Goal: Ask a question

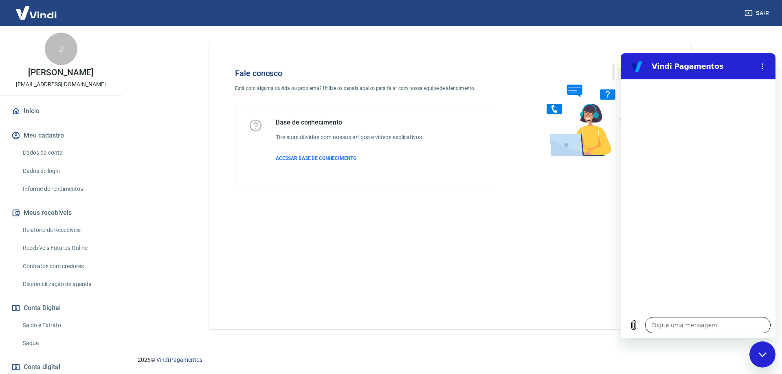
click at [683, 329] on textarea at bounding box center [707, 325] width 125 height 16
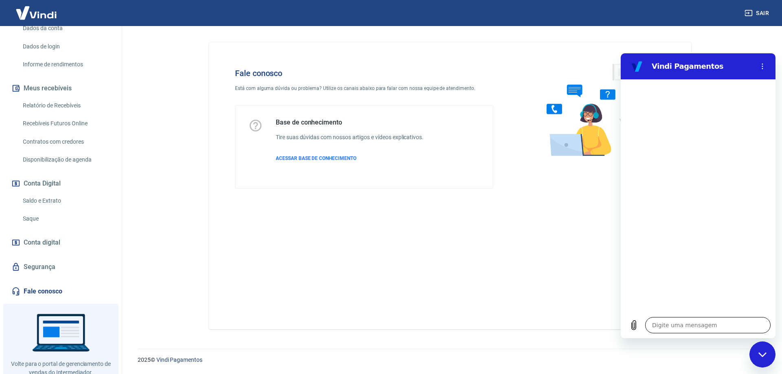
click at [686, 323] on textarea at bounding box center [707, 325] width 125 height 16
type textarea "f"
type textarea "x"
type textarea "fa"
type textarea "x"
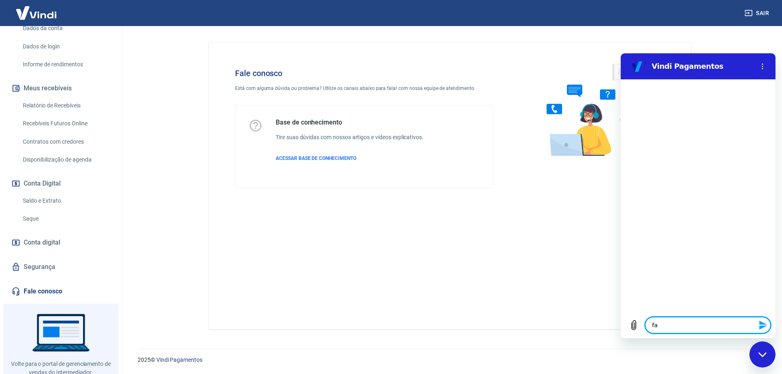
type textarea "fal"
type textarea "x"
type textarea "fala"
type textarea "x"
type textarea "falar"
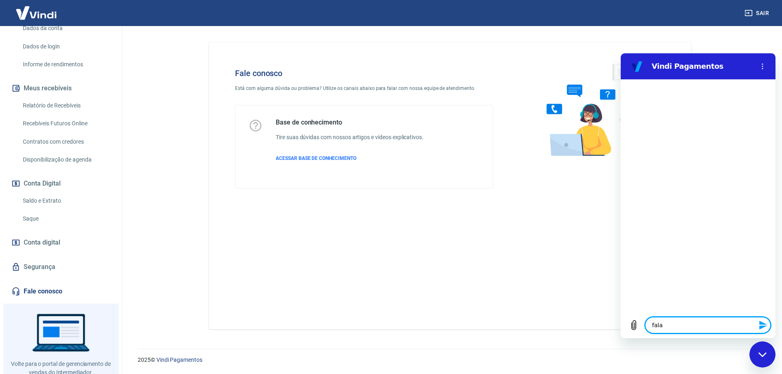
type textarea "x"
type textarea "falar"
type textarea "x"
type textarea "falar c"
type textarea "x"
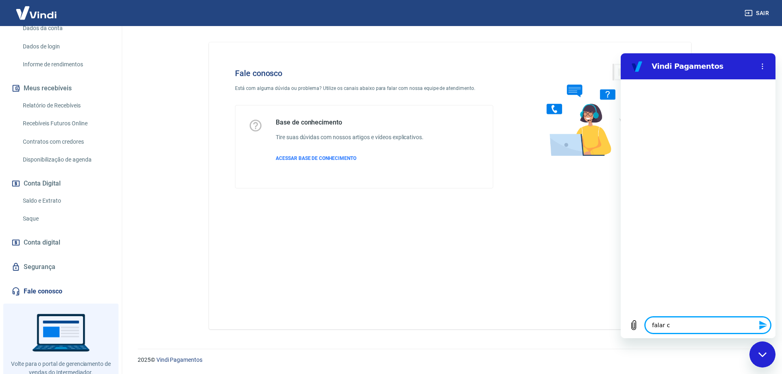
type textarea "falar co"
type textarea "x"
type textarea "falar com"
type textarea "x"
type textarea "falar com"
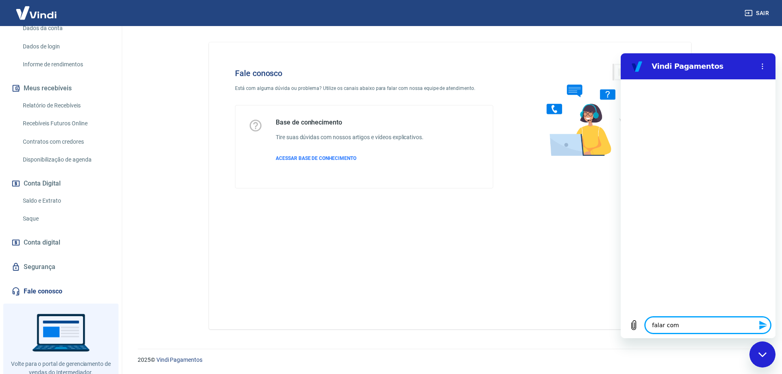
type textarea "x"
type textarea "falar com u"
type textarea "x"
type textarea "falar com um"
type textarea "x"
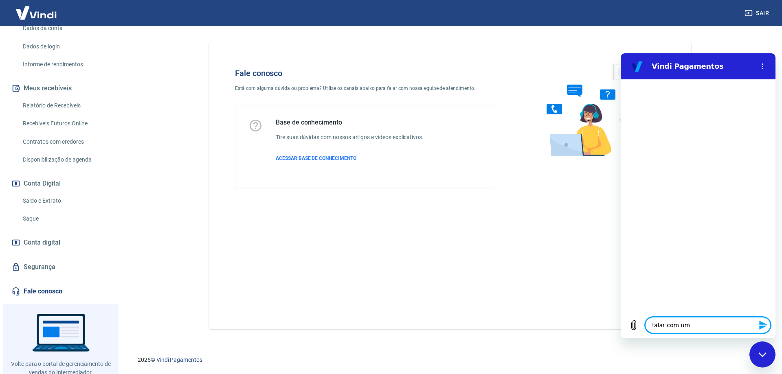
type textarea "falar com um"
type textarea "x"
type textarea "falar com um a"
type textarea "x"
type textarea "falar com um at"
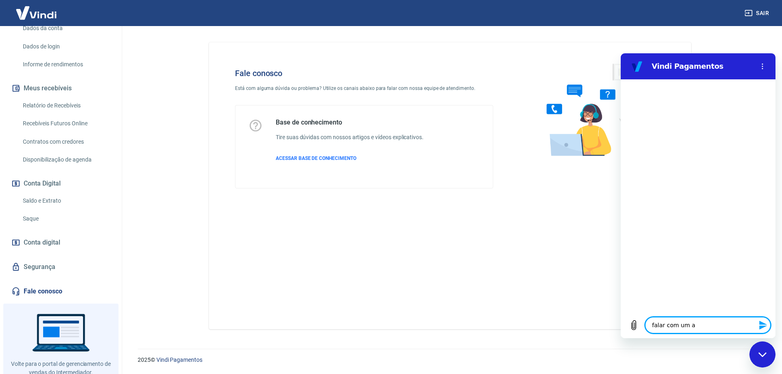
type textarea "x"
type textarea "falar com um ate"
type textarea "x"
type textarea "falar com um [GEOGRAPHIC_DATA]"
type textarea "x"
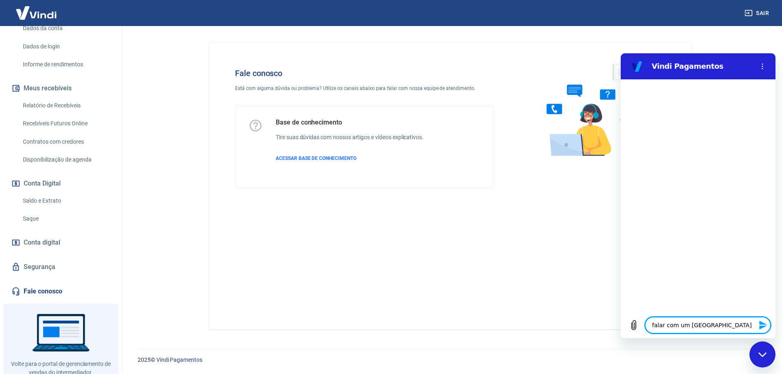
type textarea "falar com um atend"
type textarea "x"
type textarea "falar com um atendn"
type textarea "x"
type textarea "falar com um atendne"
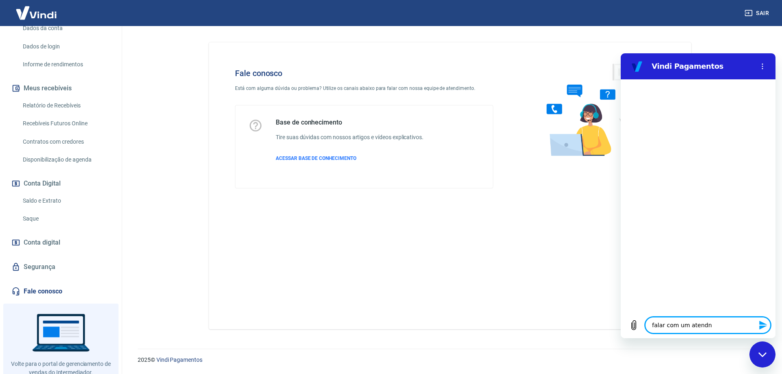
type textarea "x"
type textarea "falar com um atendn"
type textarea "x"
type textarea "falar com um atend"
type textarea "x"
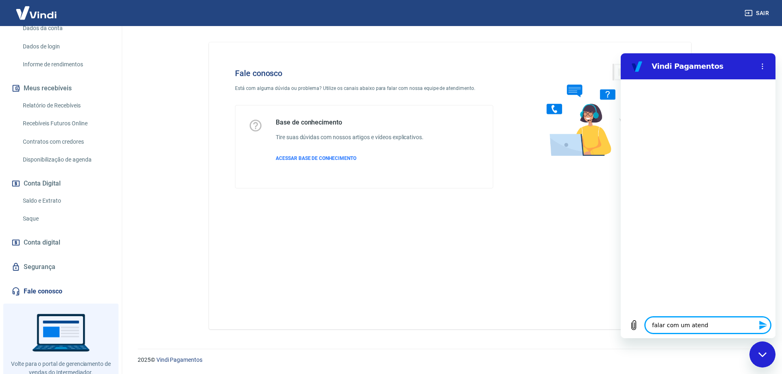
type textarea "falar com um atende"
type textarea "x"
type textarea "falar com um atenden"
type textarea "x"
type textarea "falar com um atendent"
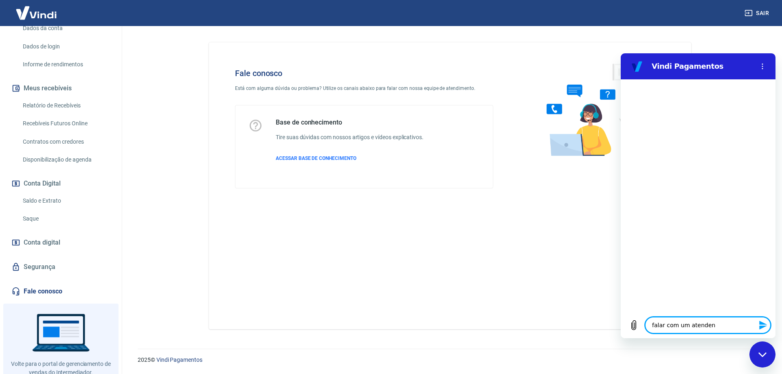
type textarea "x"
type textarea "falar com um atendente"
type textarea "x"
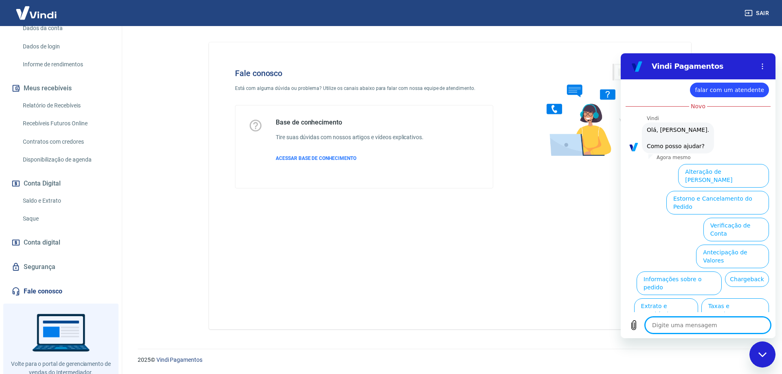
scroll to position [13, 0]
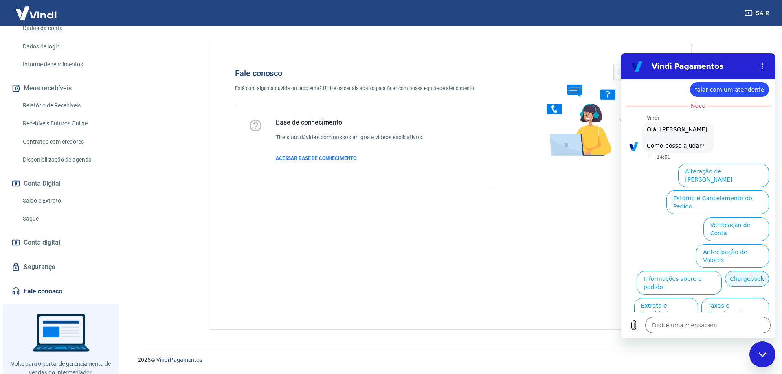
click at [761, 271] on button "Chargeback" at bounding box center [747, 278] width 44 height 15
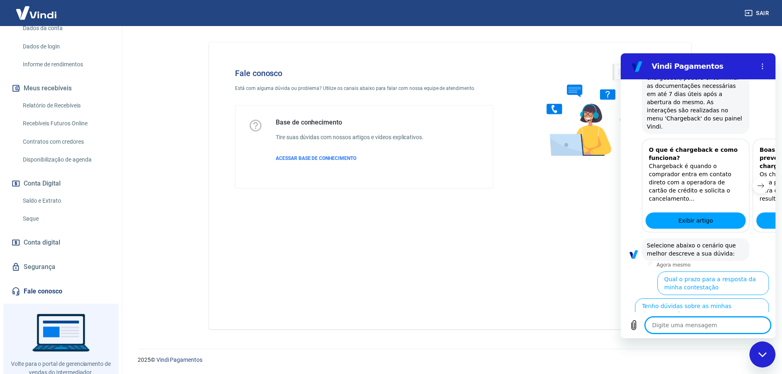
scroll to position [242, 0]
click at [720, 325] on button "Por que o chargeback foi encerrado a favor do comprador" at bounding box center [703, 337] width 131 height 24
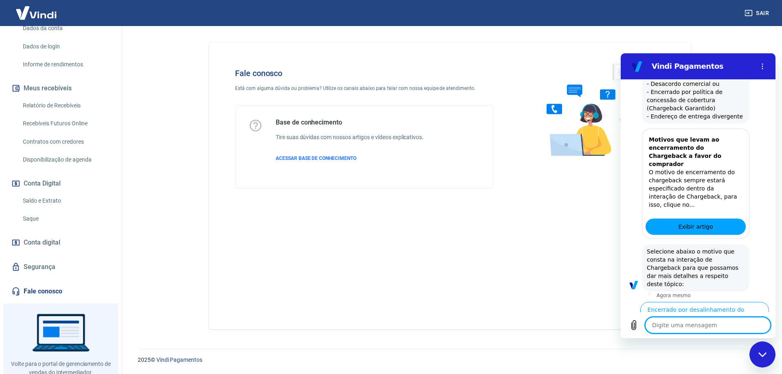
scroll to position [606, 0]
click at [686, 355] on button "Encerrado por documentação incompleta / Prazo" at bounding box center [700, 367] width 138 height 24
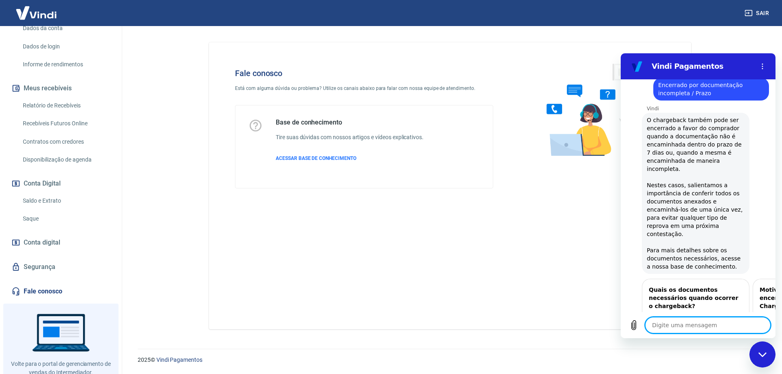
scroll to position [827, 0]
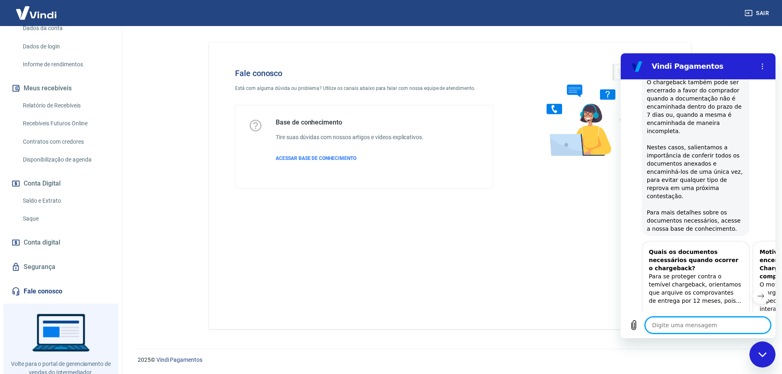
type textarea "x"
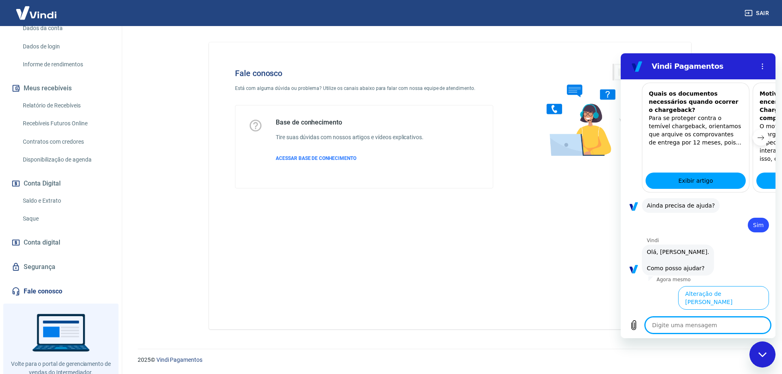
scroll to position [1020, 0]
click at [665, 326] on textarea at bounding box center [707, 325] width 125 height 16
type textarea "f"
type textarea "x"
type textarea "fa"
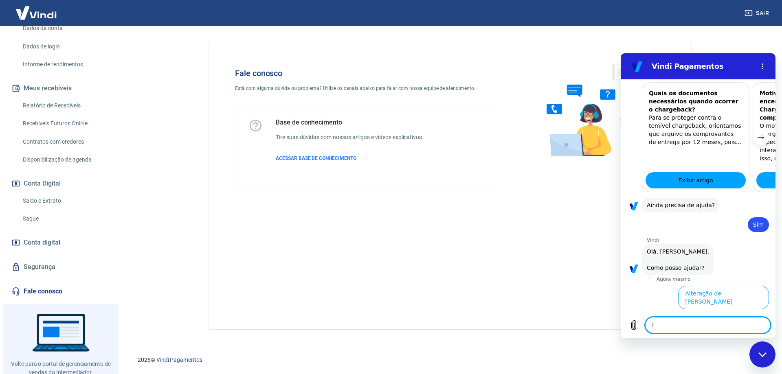
type textarea "x"
type textarea "fal"
type textarea "x"
type textarea "fala"
type textarea "x"
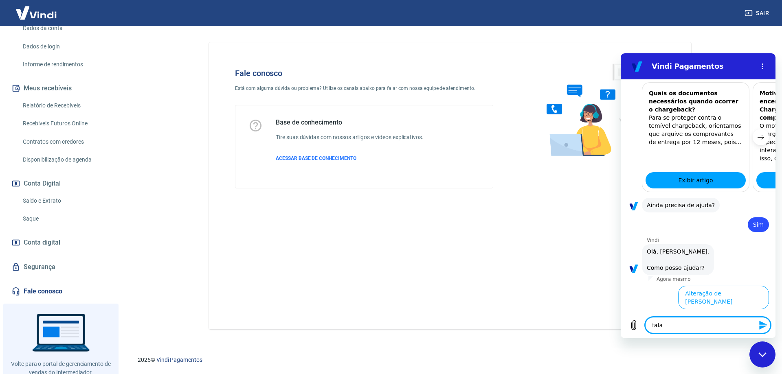
type textarea "falar"
type textarea "x"
type textarea "falar"
type textarea "x"
type textarea "falar c"
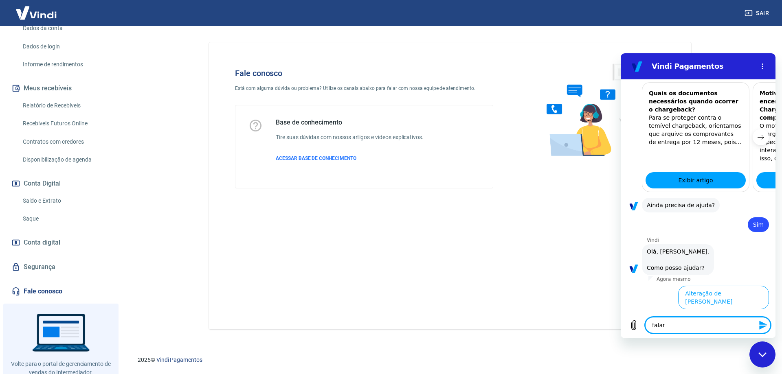
type textarea "x"
type textarea "falar co"
type textarea "x"
type textarea "falar com"
type textarea "x"
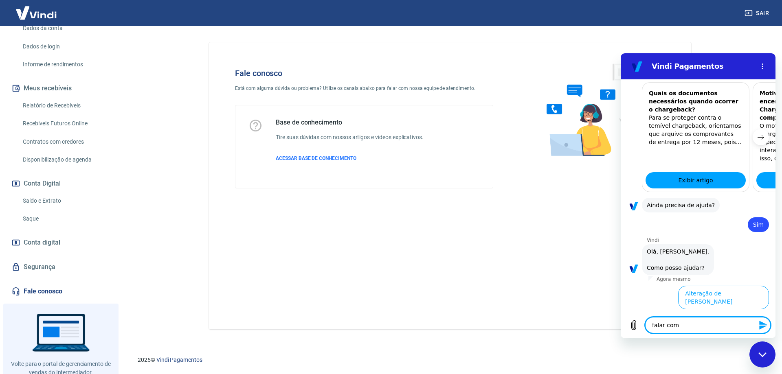
type textarea "falar com"
type textarea "x"
type textarea "falar com a"
type textarea "x"
type textarea "falar com at"
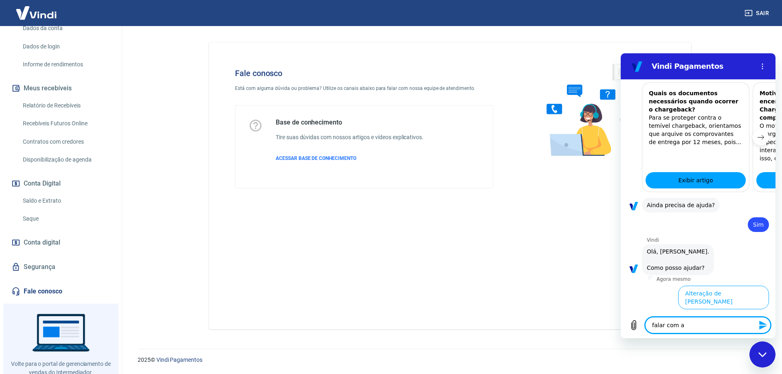
type textarea "x"
type textarea "falar com ate"
type textarea "x"
type textarea "falar com [GEOGRAPHIC_DATA]"
type textarea "x"
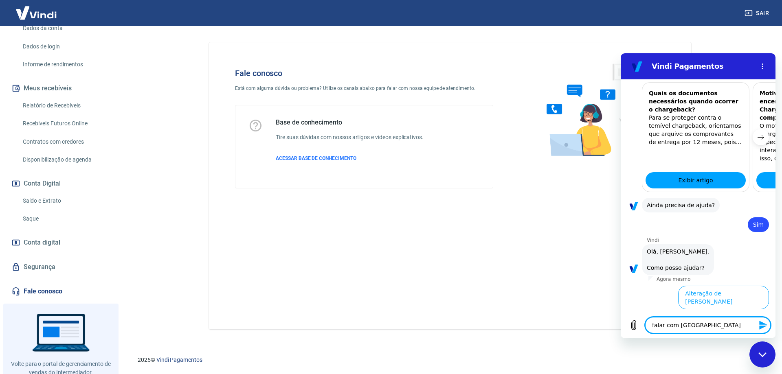
type textarea "falar com atend"
type textarea "x"
type textarea "falar com atende"
type textarea "x"
type textarea "falar com atenden"
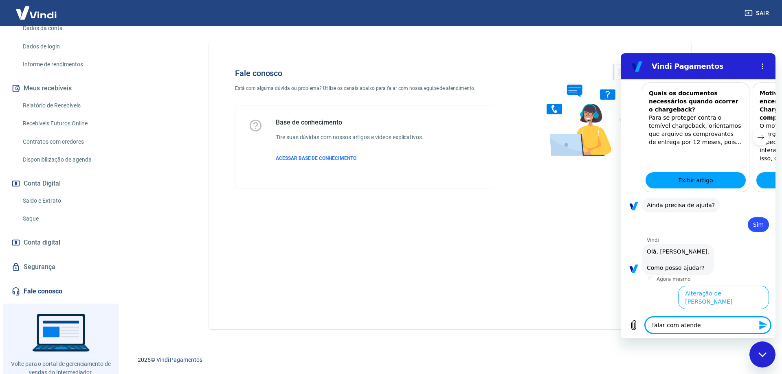
type textarea "x"
type textarea "falar com atendent"
type textarea "x"
type textarea "falar com atendente"
type textarea "x"
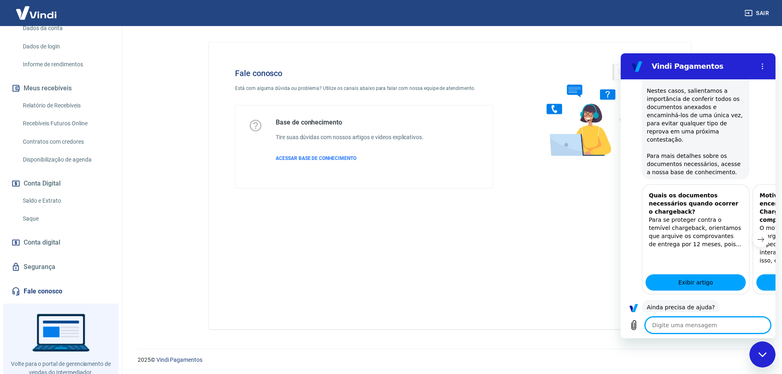
type textarea "x"
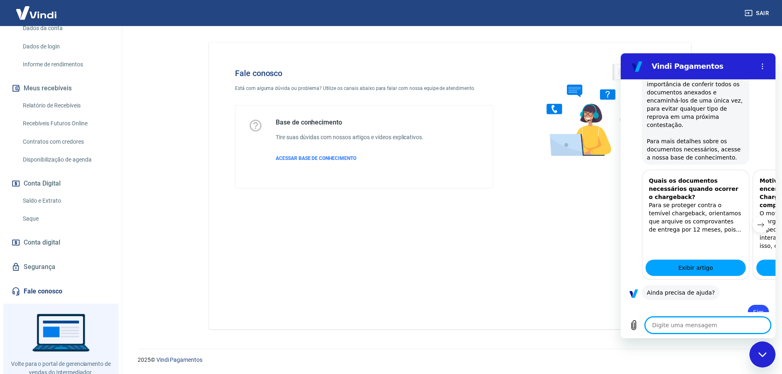
scroll to position [933, 0]
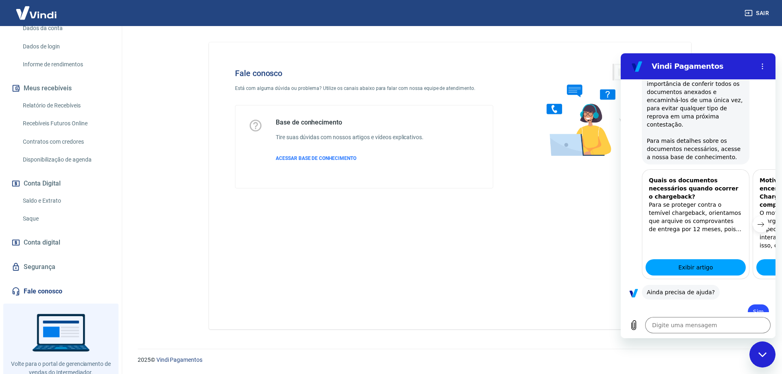
click at [680, 335] on div "Digite uma mensagem x" at bounding box center [698, 325] width 155 height 26
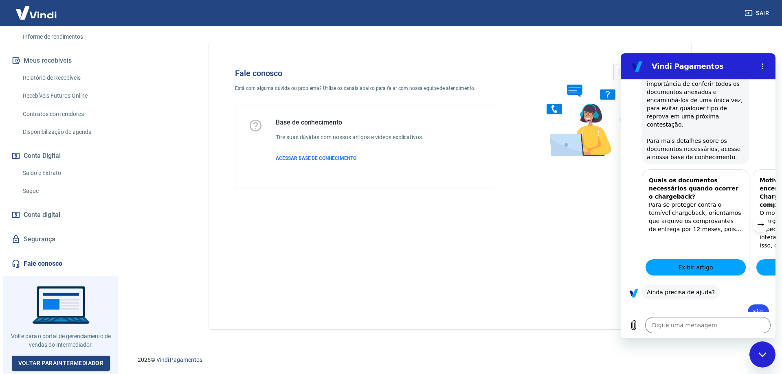
scroll to position [0, 0]
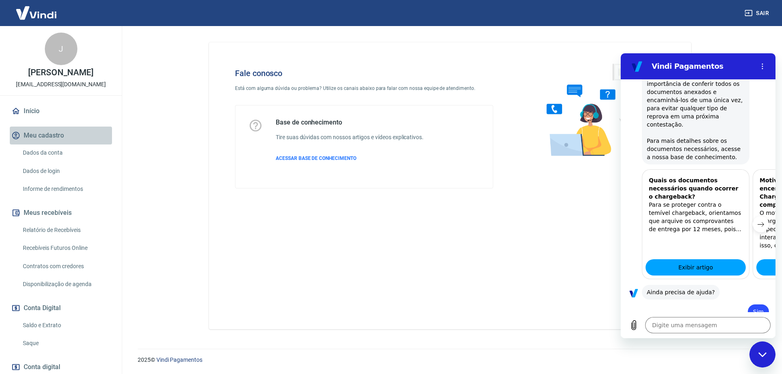
click at [49, 145] on button "Meu cadastro" at bounding box center [61, 136] width 102 height 18
click at [49, 156] on link "Dados da conta" at bounding box center [66, 153] width 92 height 17
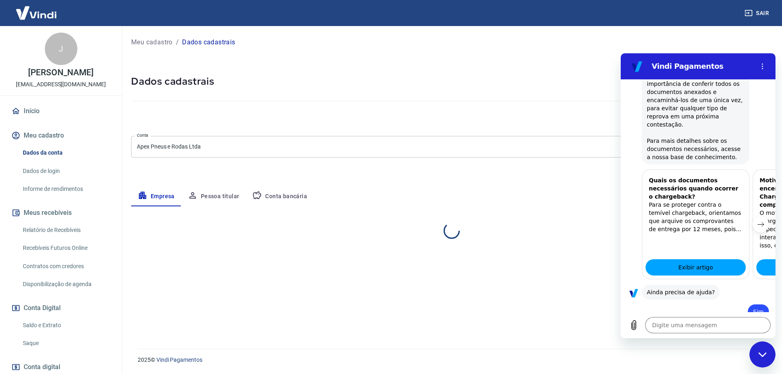
select select "DF"
select select "business"
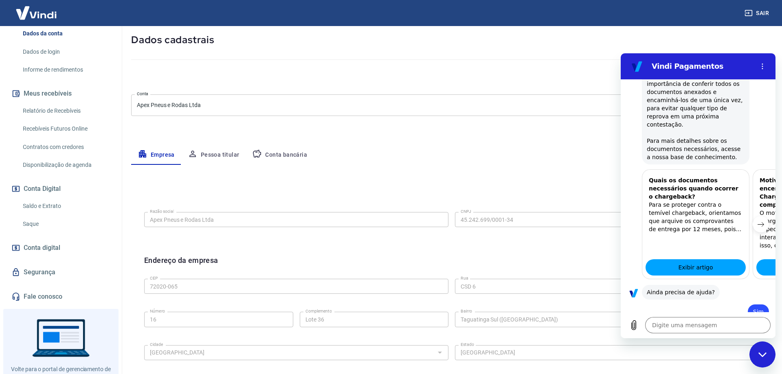
scroll to position [161, 0]
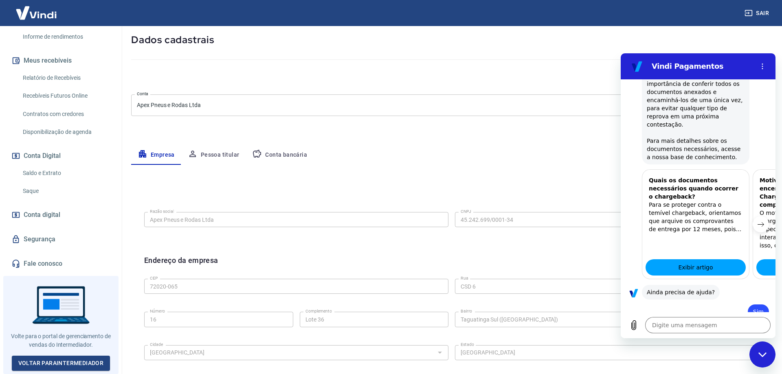
click at [48, 17] on img at bounding box center [36, 12] width 53 height 25
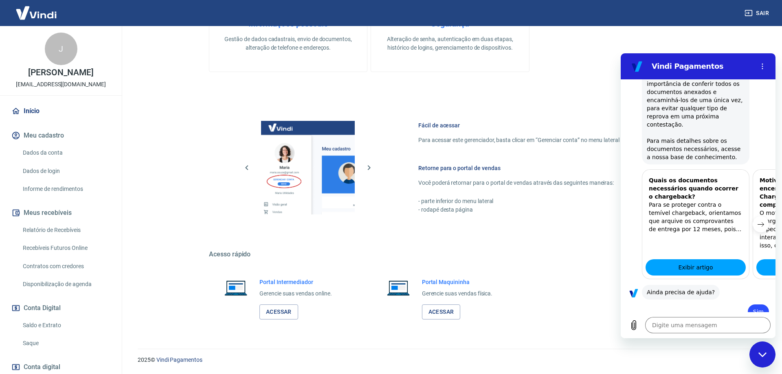
scroll to position [161, 0]
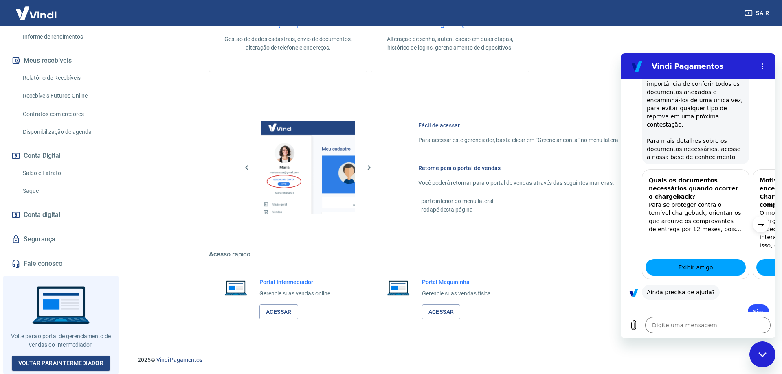
click at [62, 259] on link "Fale conosco" at bounding box center [61, 264] width 102 height 18
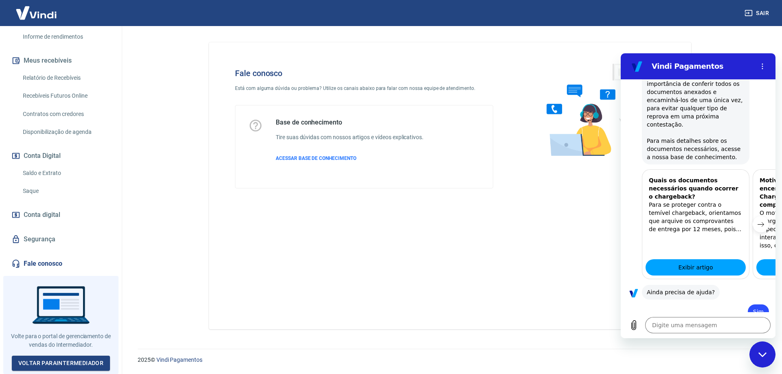
click at [189, 353] on div "2025 © Vindi Pagamentos" at bounding box center [450, 356] width 644 height 35
click at [189, 358] on link "Vindi Pagamentos" at bounding box center [179, 360] width 46 height 7
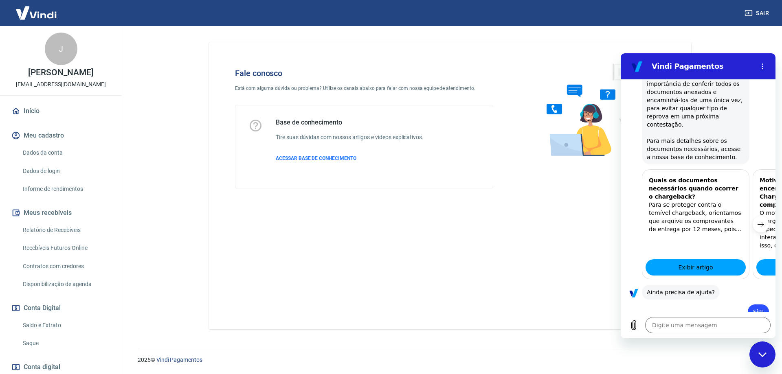
scroll to position [161, 0]
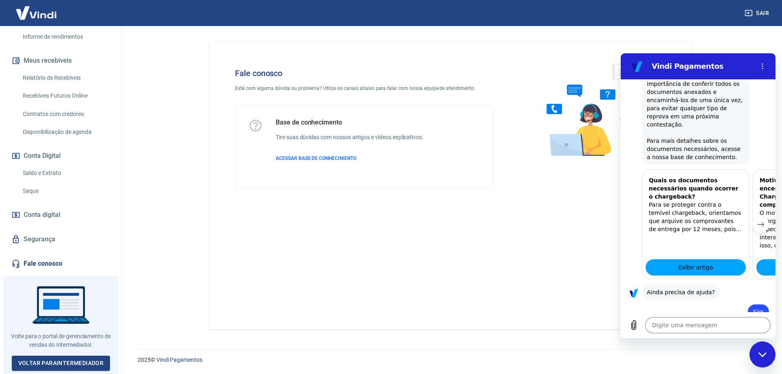
click at [52, 266] on link "Fale conosco" at bounding box center [61, 264] width 102 height 18
click at [778, 353] on div "2025 © Vindi Pagamentos" at bounding box center [450, 356] width 664 height 35
click at [765, 354] on icon "Fechar janela de mensagens" at bounding box center [762, 354] width 8 height 4
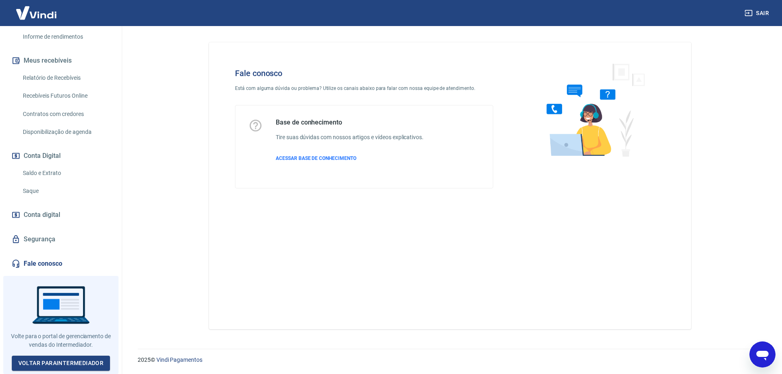
click at [46, 267] on link "Fale conosco" at bounding box center [61, 264] width 102 height 18
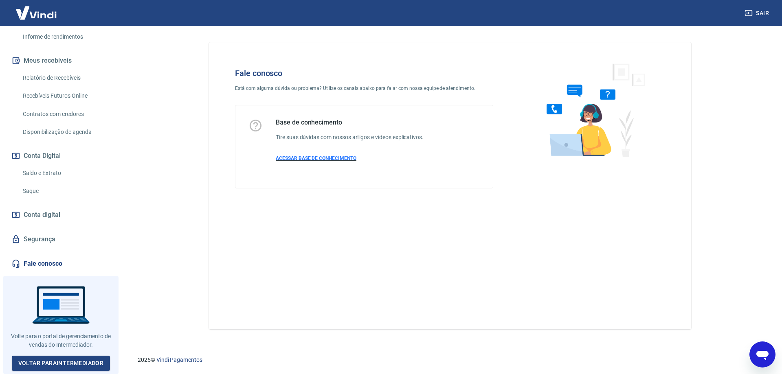
click at [328, 158] on span "ACESSAR BASE DE CONHECIMENTO" at bounding box center [316, 159] width 81 height 6
type textarea "x"
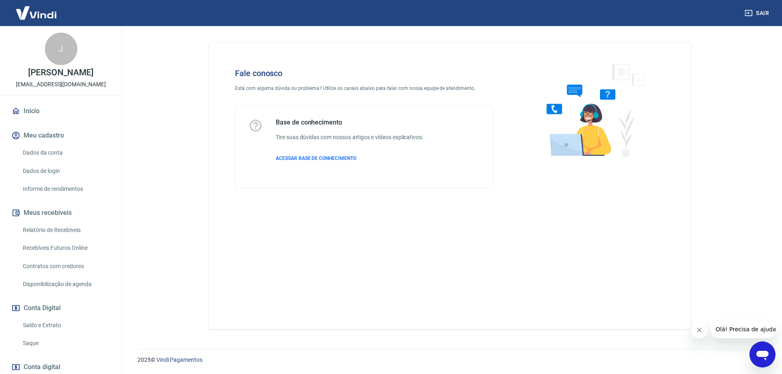
click at [721, 332] on span "Olá! Precisa de ajuda?" at bounding box center [747, 329] width 64 height 7
click at [755, 357] on button "Fechar janela de mensagens" at bounding box center [763, 355] width 26 height 26
click at [755, 355] on icon "Abrir janela de mensagens" at bounding box center [762, 354] width 15 height 15
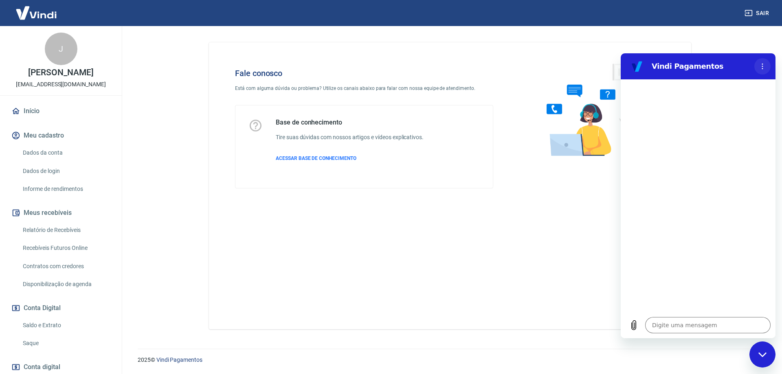
click at [765, 69] on icon "Menu de opções" at bounding box center [762, 66] width 7 height 7
click at [616, 291] on div "Fale conosco Está com alguma dúvida ou problema? Utilize os canais abaixo para …" at bounding box center [450, 185] width 482 height 287
click at [660, 330] on textarea at bounding box center [707, 325] width 125 height 16
